Goal: Understand process/instructions: Learn about a topic

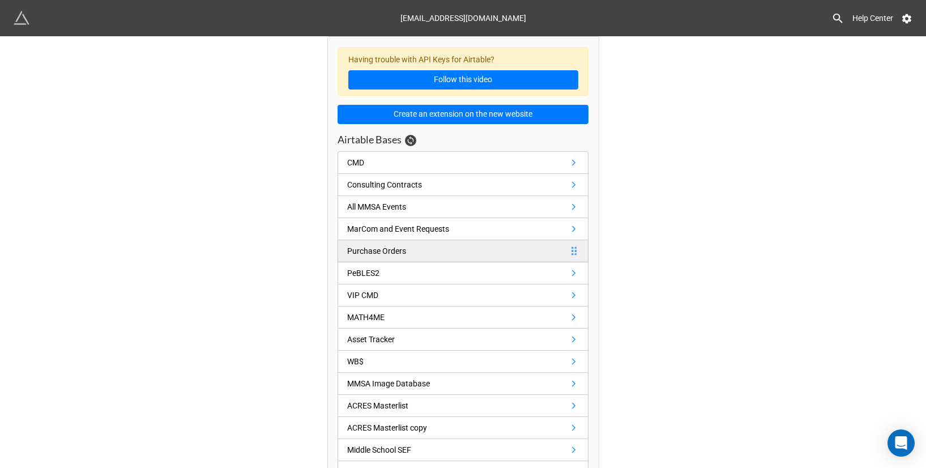
click at [558, 251] on link "Purchase Orders" at bounding box center [463, 251] width 251 height 22
click at [500, 245] on link "Purchase Orders" at bounding box center [463, 251] width 251 height 22
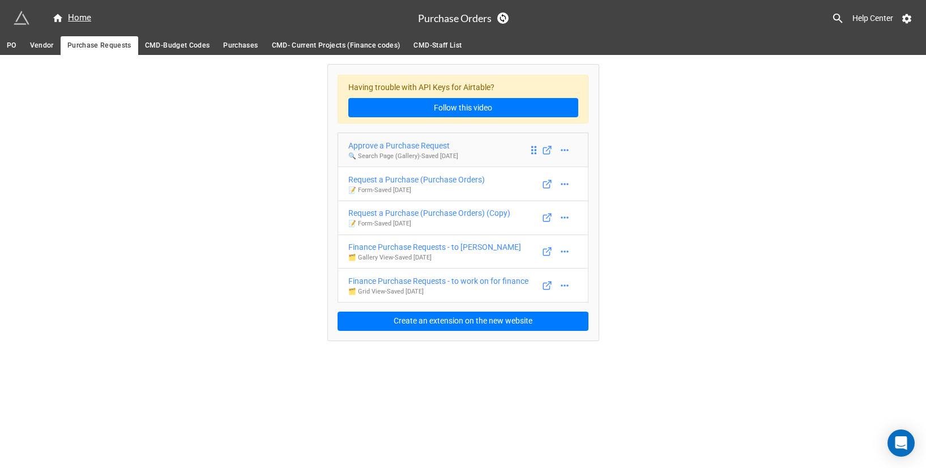
click at [438, 144] on div "Approve a Purchase Request" at bounding box center [403, 145] width 110 height 12
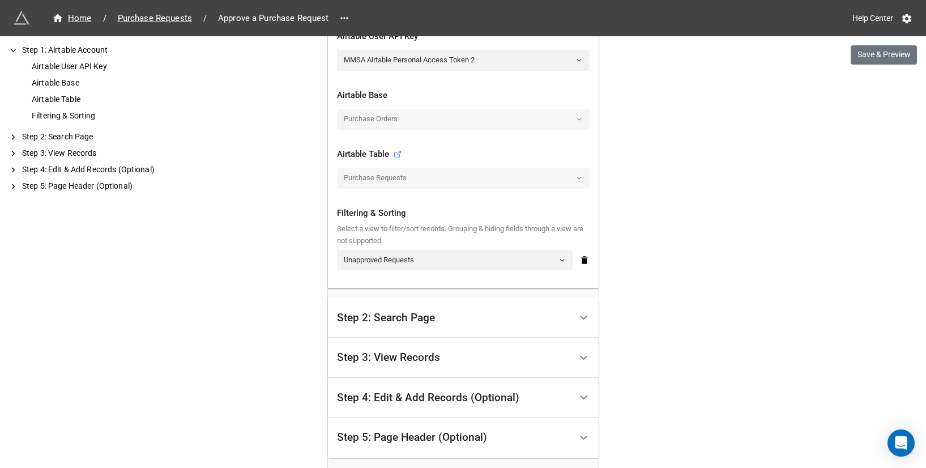
scroll to position [321, 0]
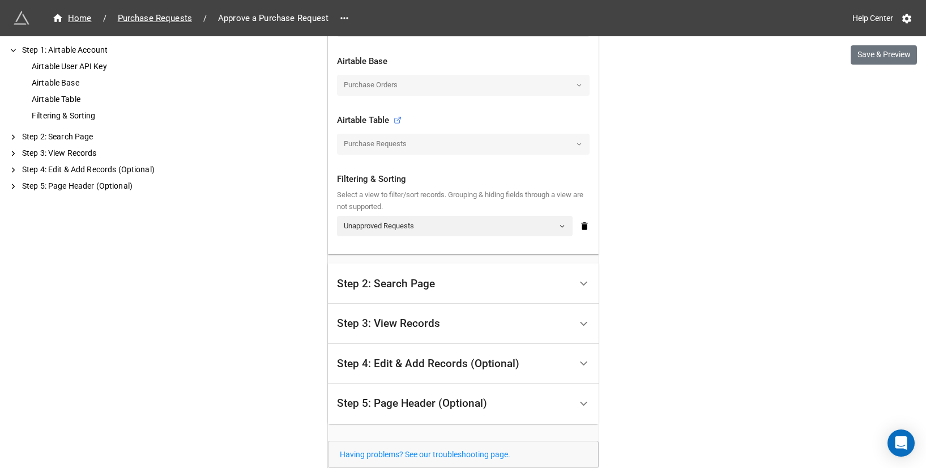
click at [404, 320] on div "Step 3: View Records" at bounding box center [388, 323] width 103 height 11
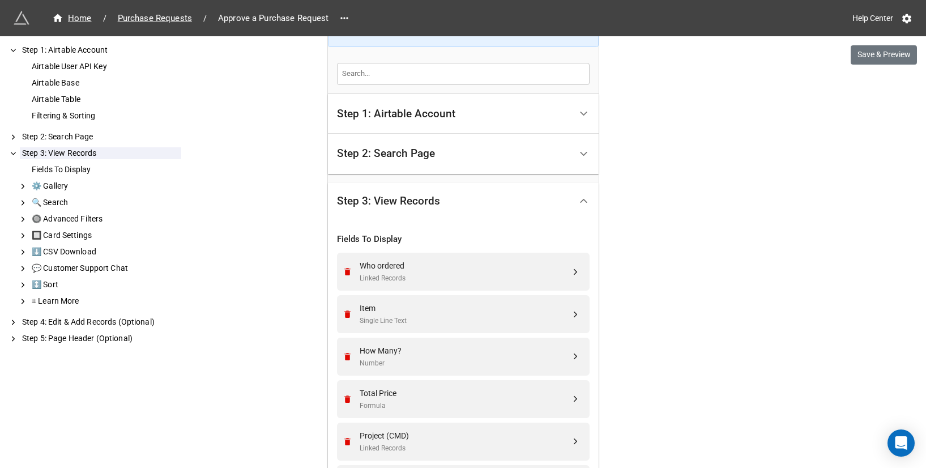
click at [404, 161] on div "Step 2: Search Page" at bounding box center [454, 154] width 234 height 27
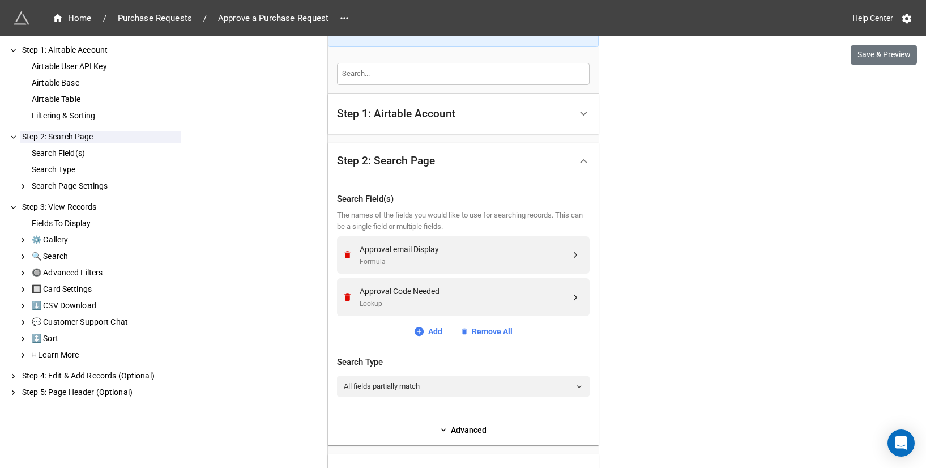
click at [404, 161] on div "Step 2: Search Page" at bounding box center [386, 160] width 98 height 11
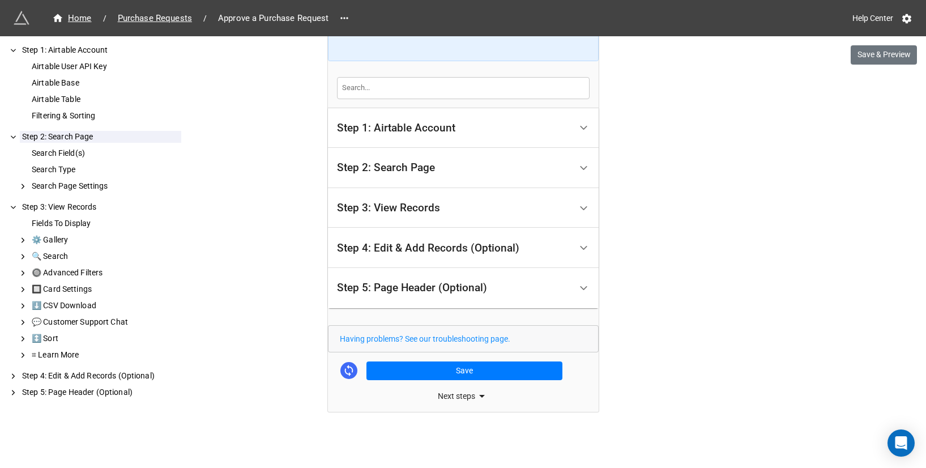
scroll to position [0, 0]
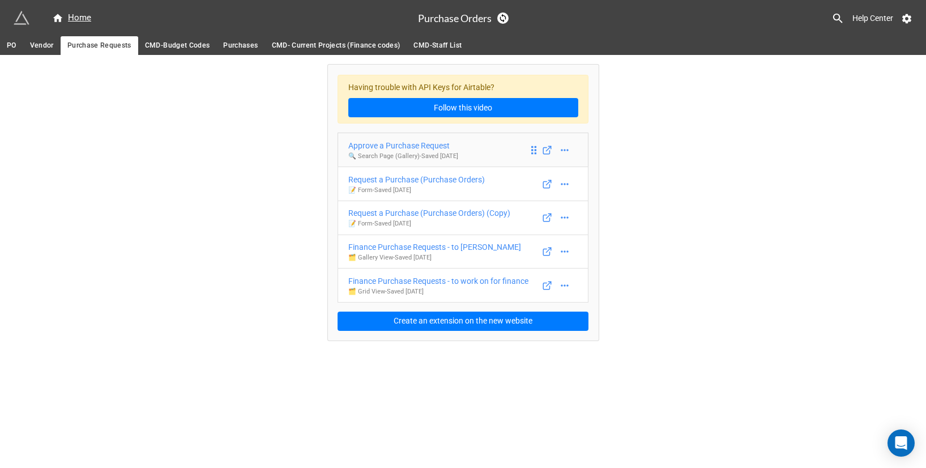
click at [420, 159] on p "🔍 Search Page (Gallery) - Saved [DATE]" at bounding box center [403, 156] width 110 height 9
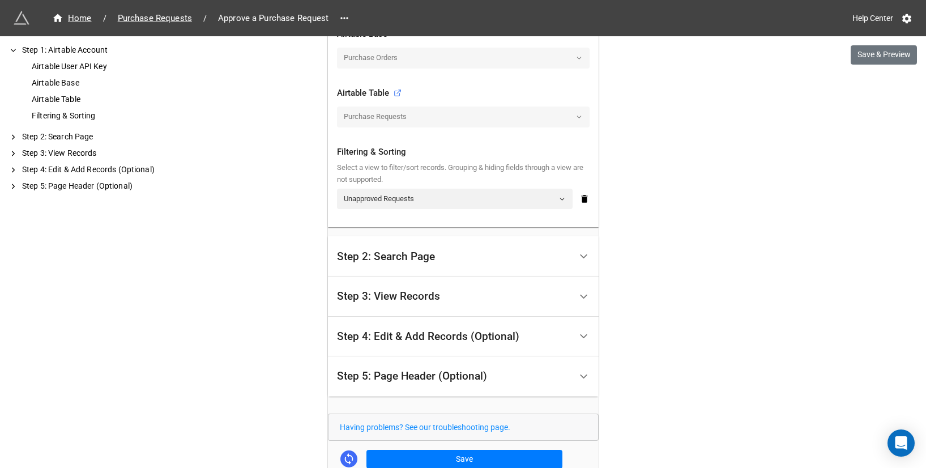
scroll to position [377, 0]
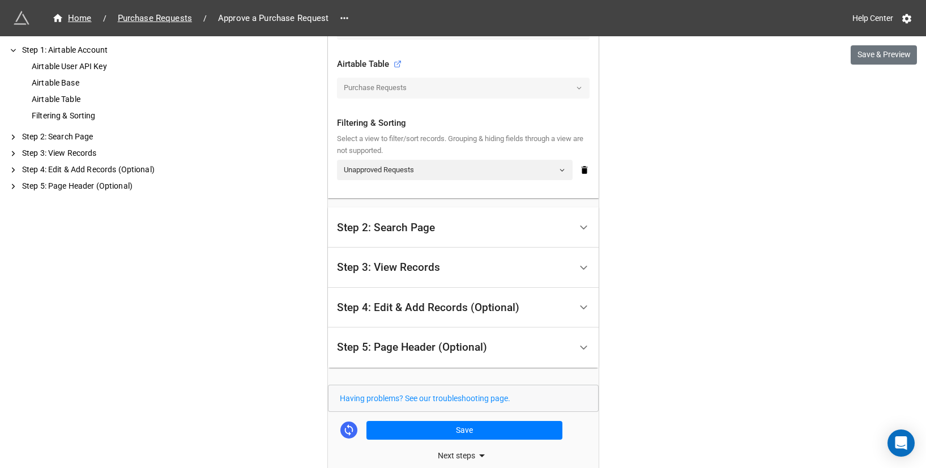
click at [407, 222] on div "Step 2: Search Page" at bounding box center [386, 227] width 98 height 11
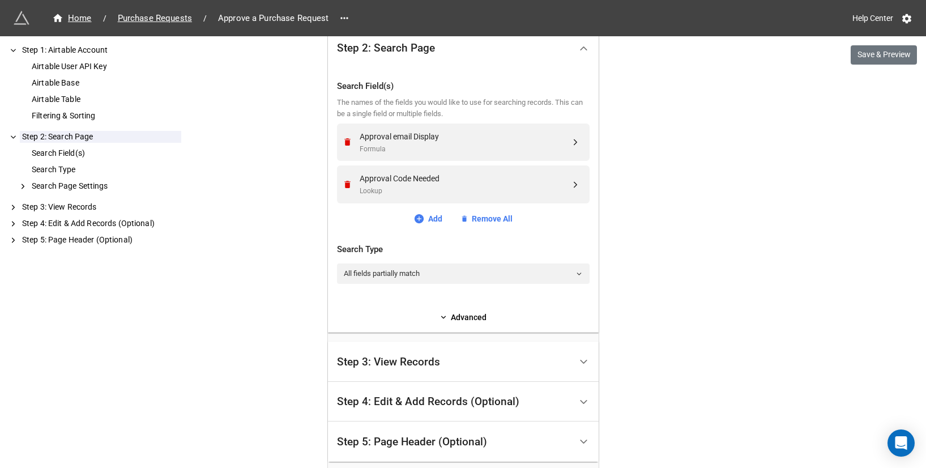
scroll to position [339, 0]
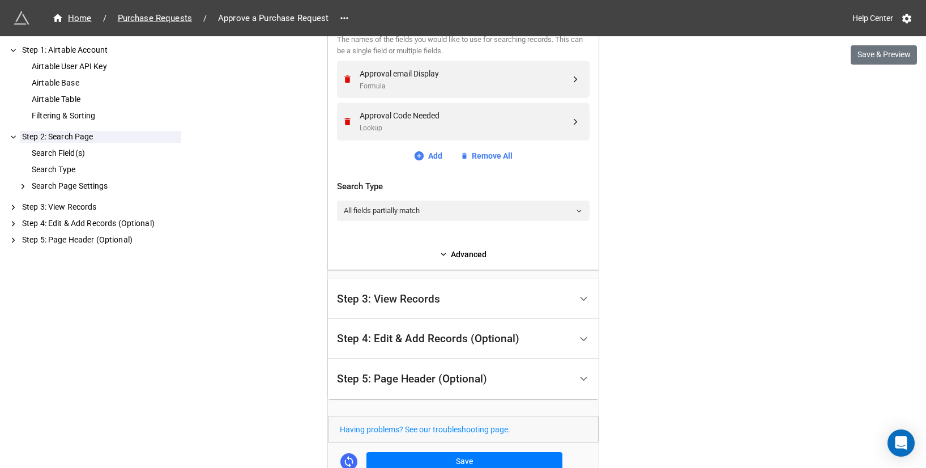
click at [429, 307] on div "Step 3: View Records" at bounding box center [454, 299] width 234 height 27
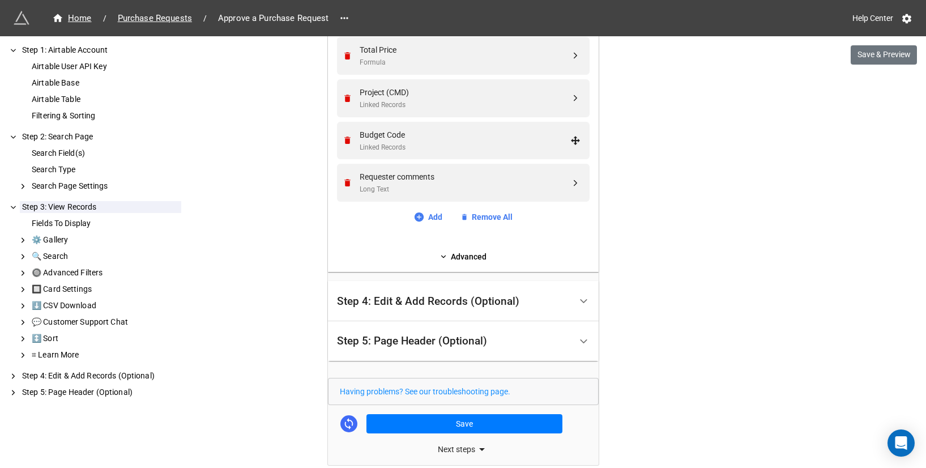
click at [429, 307] on div "Step 4: Edit & Add Records (Optional)" at bounding box center [454, 301] width 234 height 27
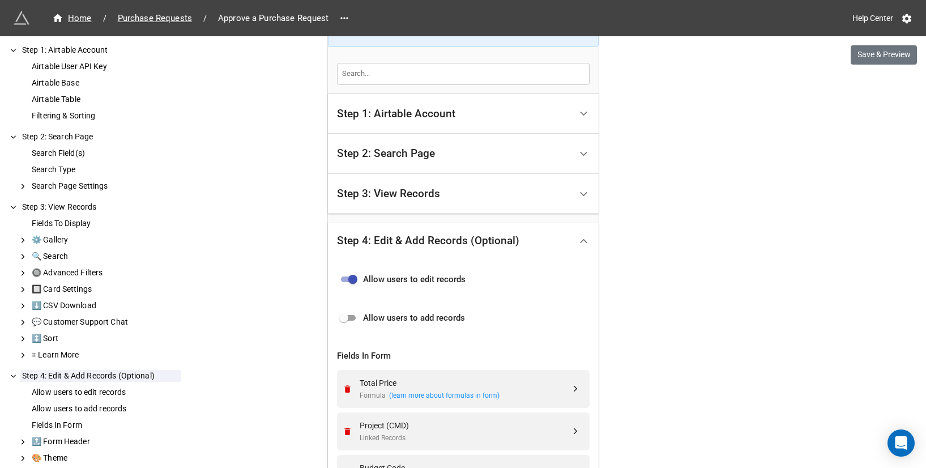
scroll to position [0, 0]
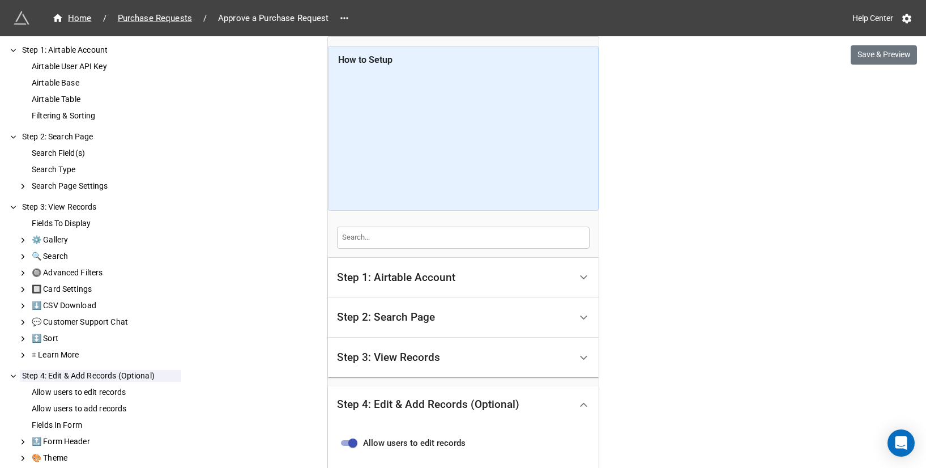
click at [427, 338] on div "Step 3: View Records Fields To Display Who ordered Linked Records Item Single L…" at bounding box center [463, 358] width 271 height 40
click at [437, 318] on div "Step 2: Search Page" at bounding box center [454, 317] width 234 height 27
